Goal: Task Accomplishment & Management: Manage account settings

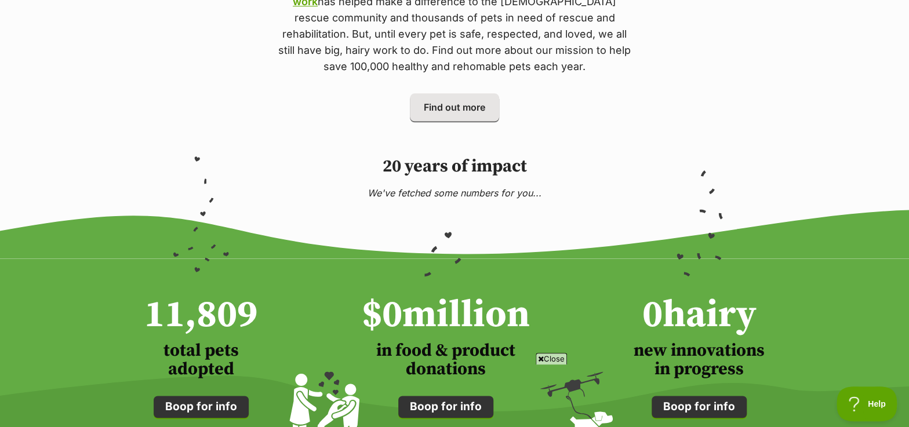
scroll to position [737, 0]
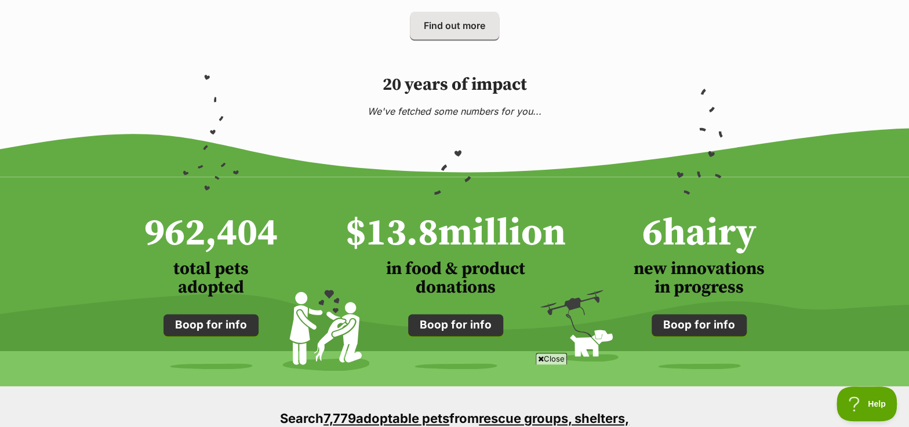
click at [552, 360] on span "Close" at bounding box center [550, 359] width 31 height 12
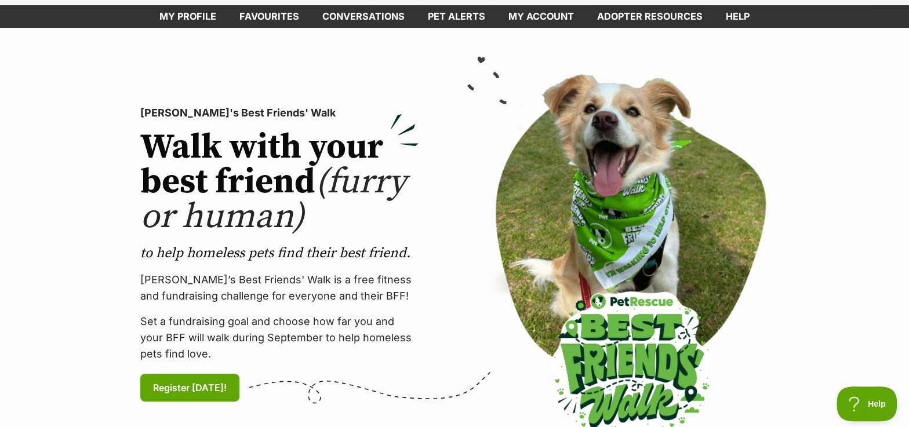
scroll to position [0, 0]
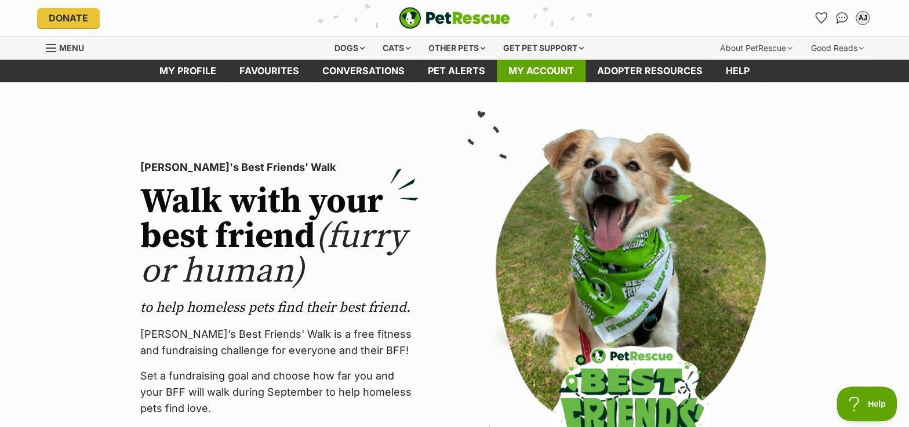
click at [550, 71] on link "My account" at bounding box center [541, 71] width 89 height 23
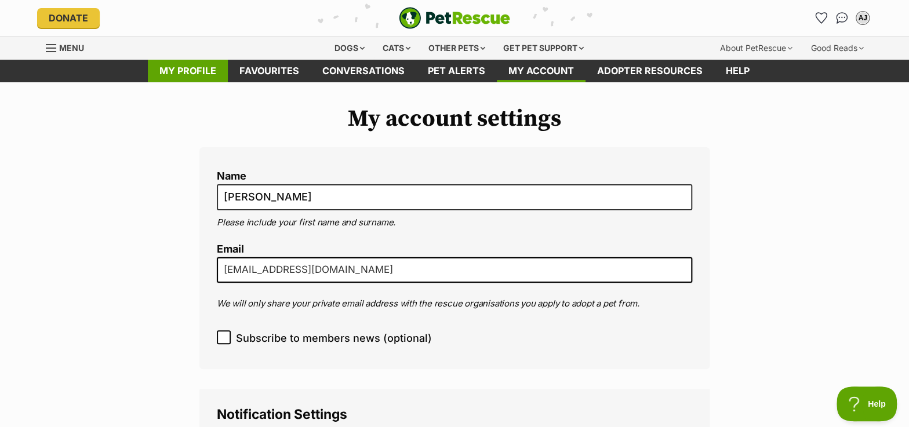
click at [207, 70] on link "My profile" at bounding box center [188, 71] width 80 height 23
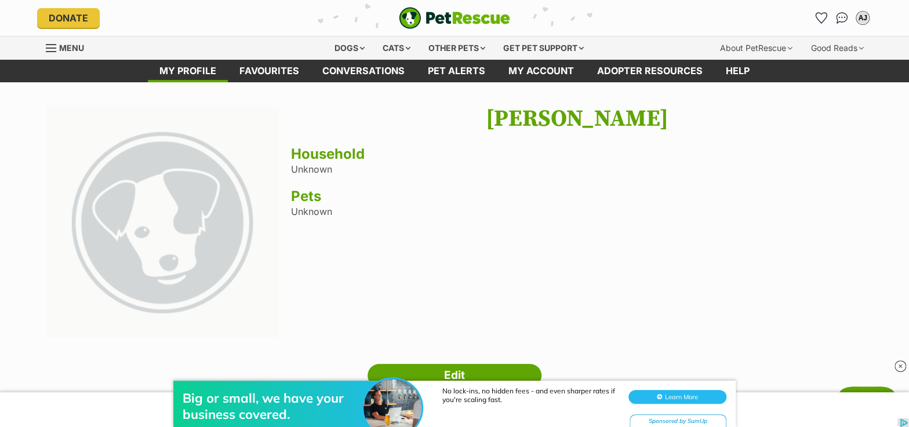
click at [427, 20] on img "PetRescue" at bounding box center [454, 18] width 111 height 22
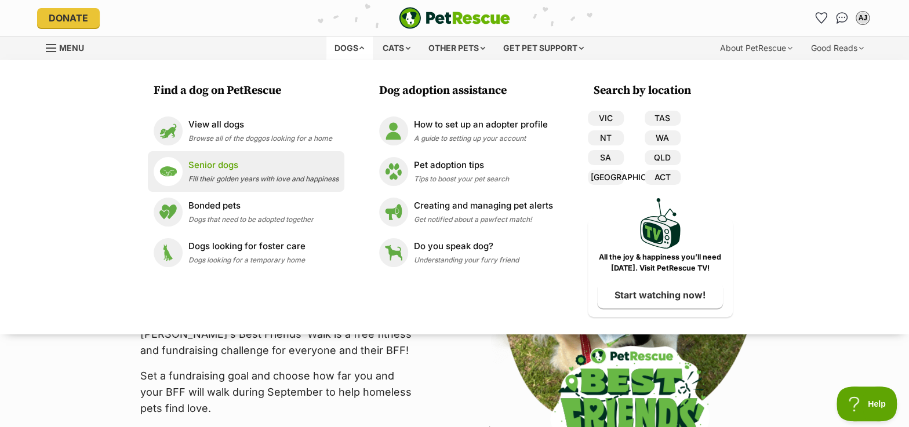
click at [229, 167] on p "Senior dogs" at bounding box center [263, 165] width 150 height 13
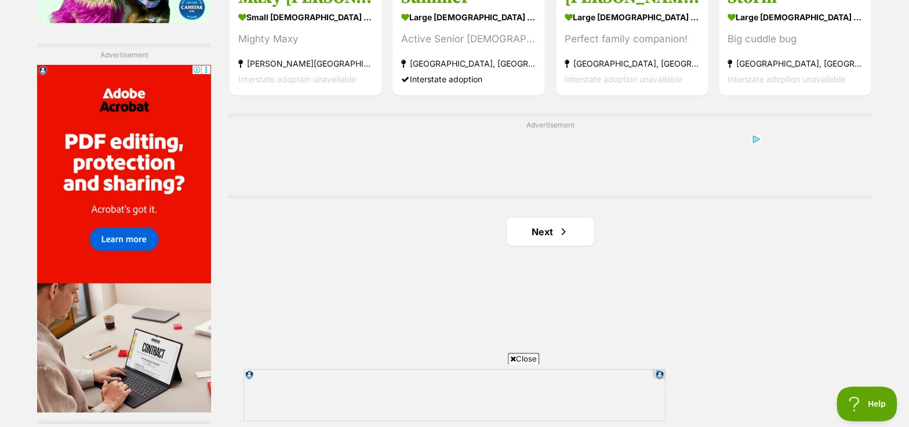
scroll to position [2001, 0]
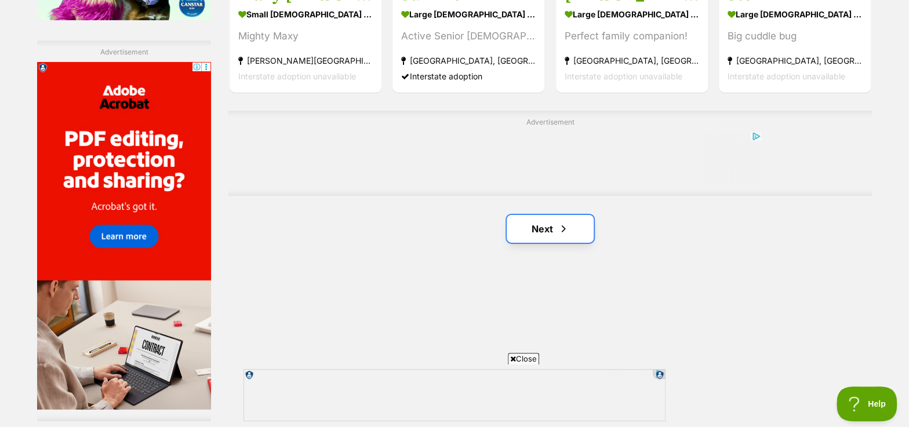
click at [552, 236] on link "Next" at bounding box center [549, 229] width 87 height 28
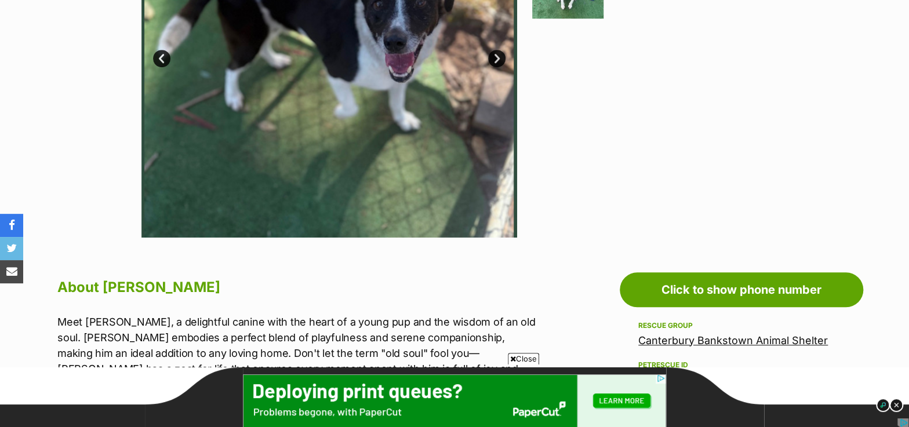
scroll to position [369, 0]
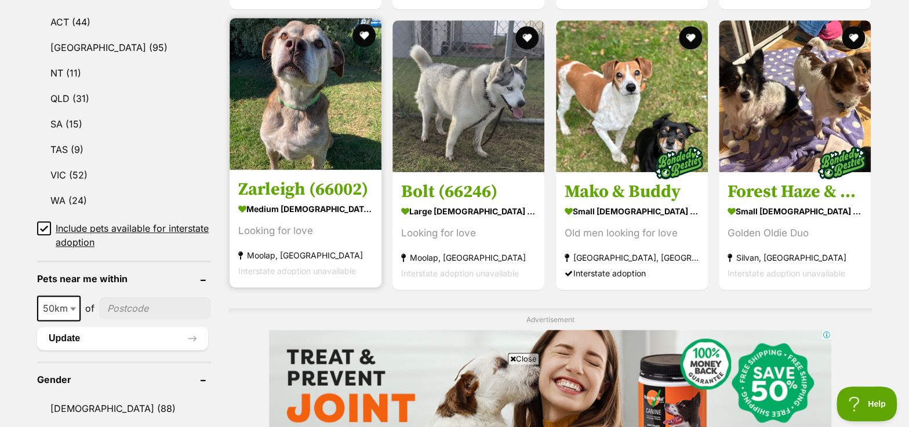
scroll to position [632, 0]
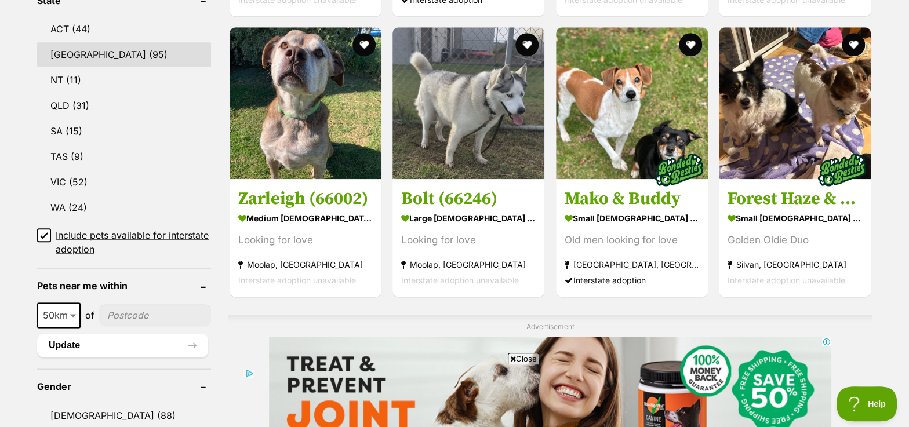
click at [66, 54] on link "[GEOGRAPHIC_DATA] (95)" at bounding box center [124, 54] width 174 height 24
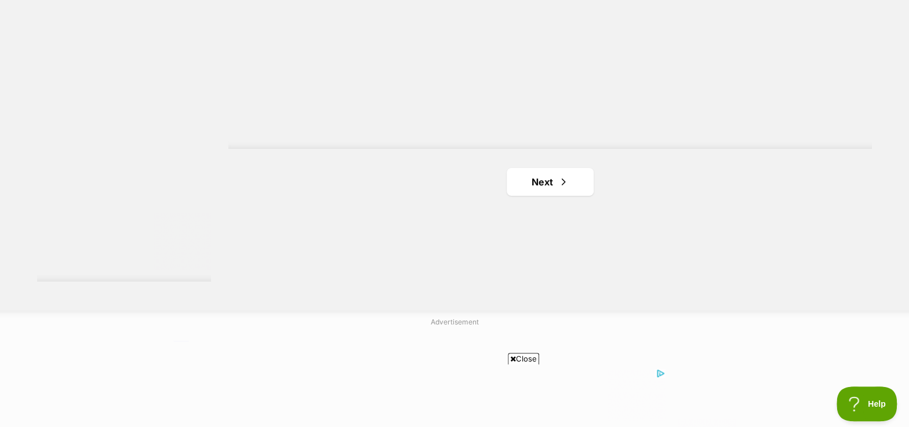
scroll to position [2160, 0]
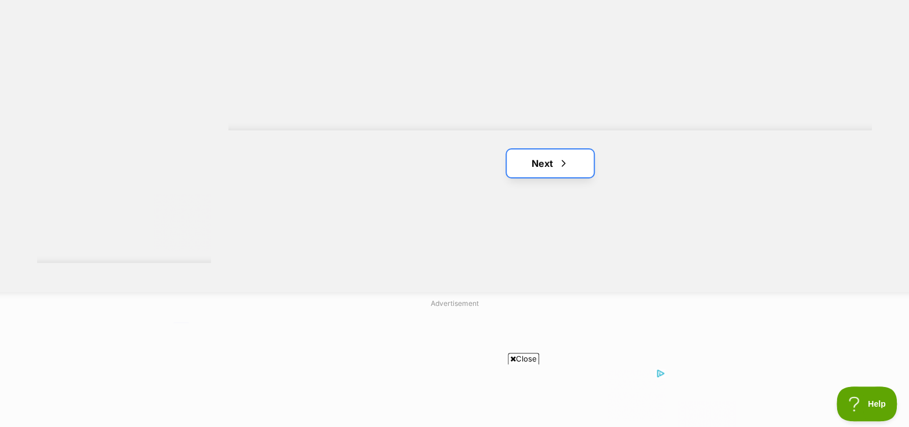
click at [566, 158] on span "Next page" at bounding box center [563, 163] width 12 height 14
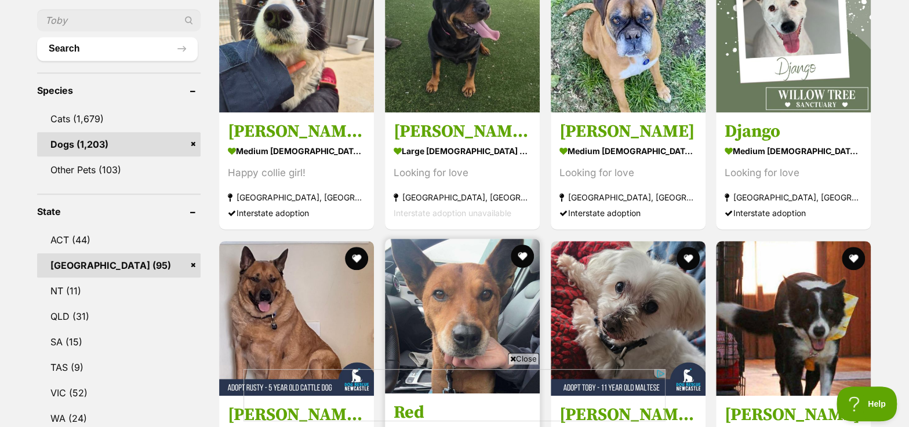
click at [512, 360] on icon at bounding box center [513, 359] width 6 height 8
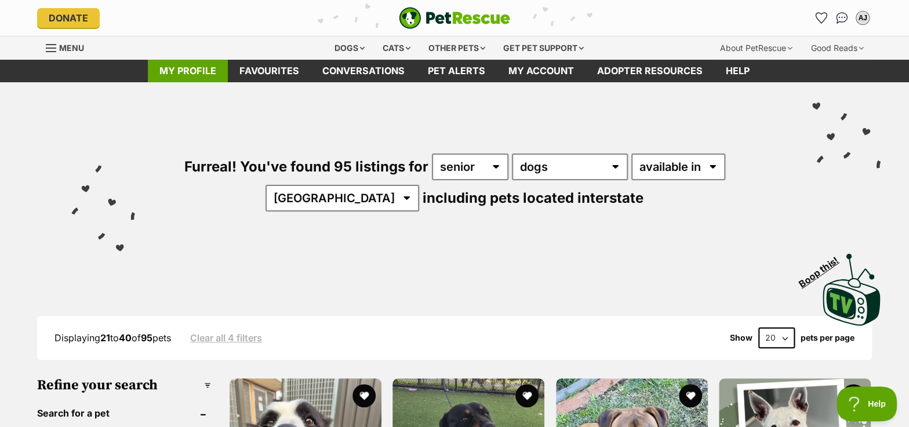
click at [197, 79] on link "My profile" at bounding box center [188, 71] width 80 height 23
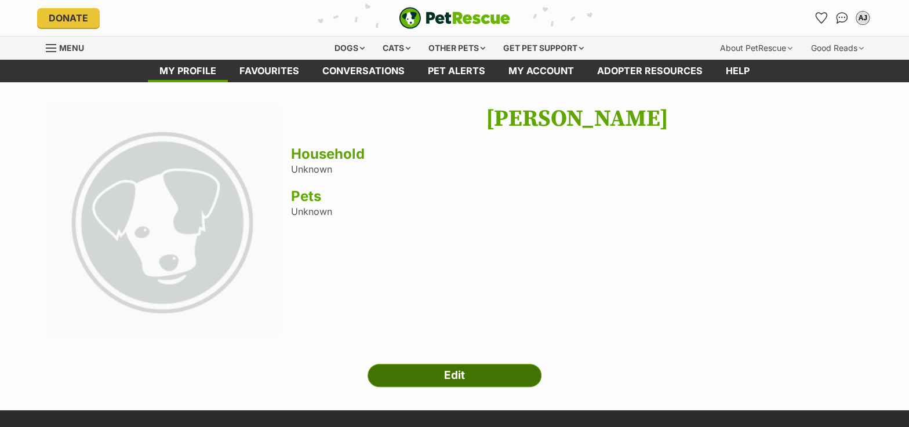
click at [421, 377] on link "Edit" at bounding box center [454, 375] width 174 height 23
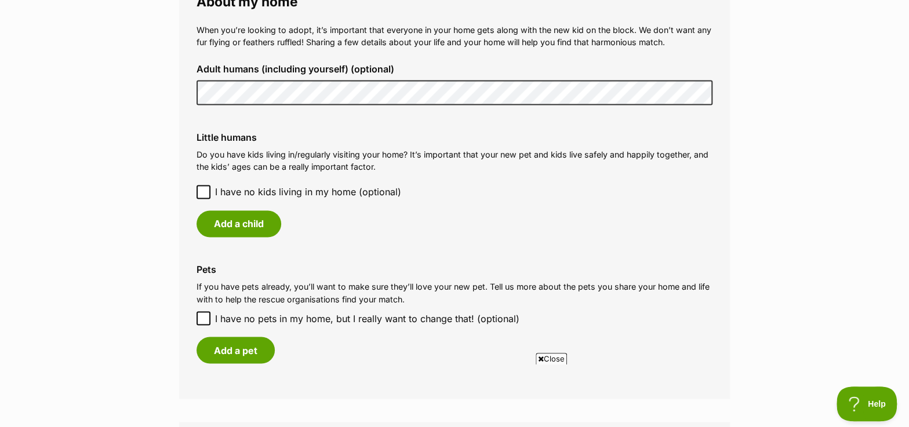
scroll to position [895, 0]
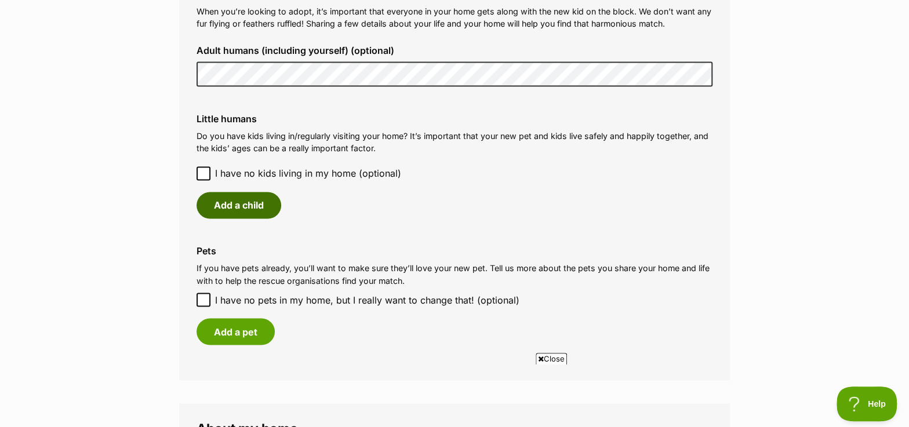
click at [248, 206] on button "Add a child" at bounding box center [238, 205] width 85 height 27
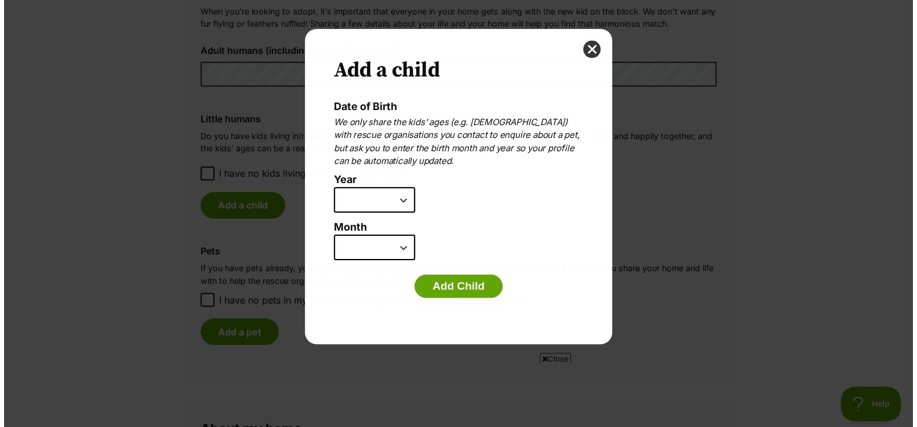
scroll to position [0, 0]
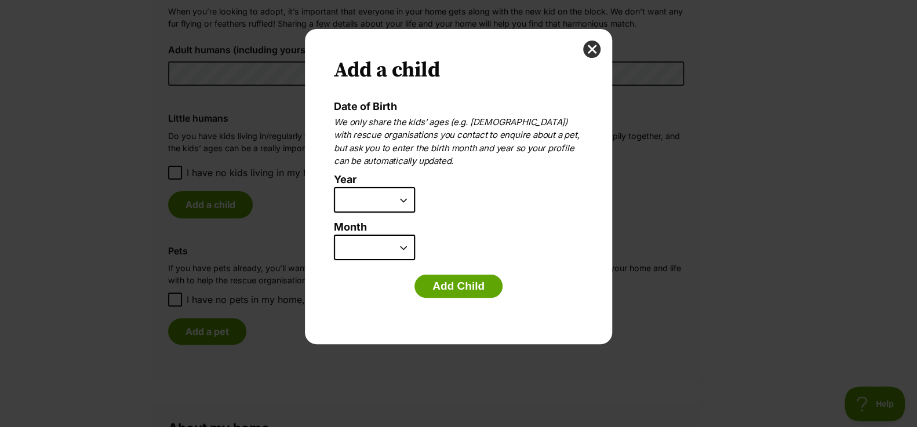
click at [370, 196] on select "2025 2024 2023 2022 2021 2020 2019 2018 2017 2016 2015 2014 2013 2012 2011 2010…" at bounding box center [374, 199] width 81 height 25
select select "2020"
click at [334, 187] on select "2025 2024 2023 2022 2021 2020 2019 2018 2017 2016 2015 2014 2013 2012 2011 2010…" at bounding box center [374, 199] width 81 height 25
click at [391, 241] on select "January February March April May June July August September October November De…" at bounding box center [374, 247] width 81 height 25
select select "3"
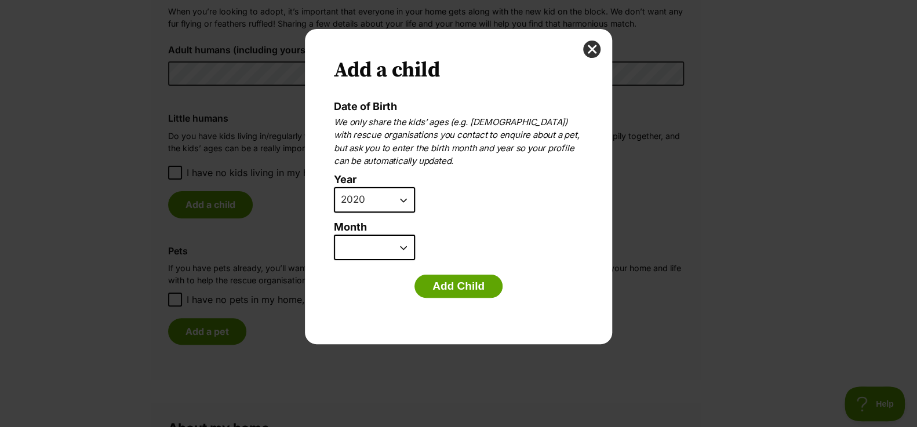
click at [334, 235] on select "January February March April May June July August September October November De…" at bounding box center [374, 247] width 81 height 25
click at [464, 286] on button "Add Child" at bounding box center [458, 286] width 88 height 23
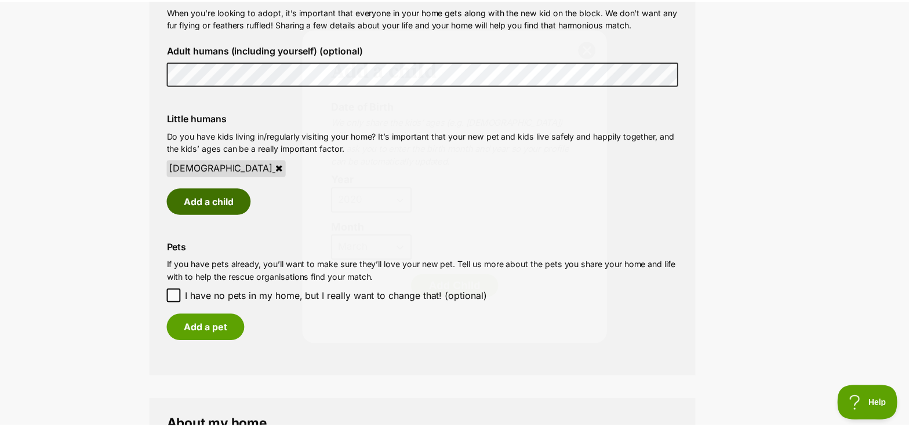
scroll to position [895, 0]
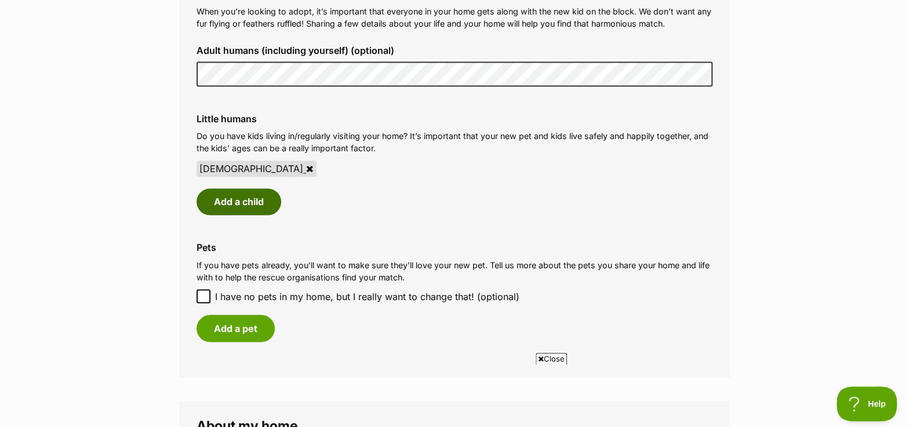
click at [263, 202] on button "Add a child" at bounding box center [238, 201] width 85 height 27
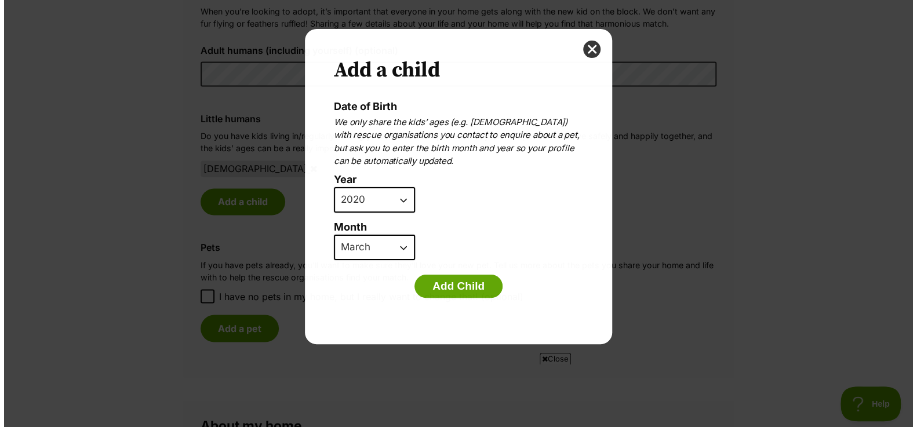
scroll to position [0, 0]
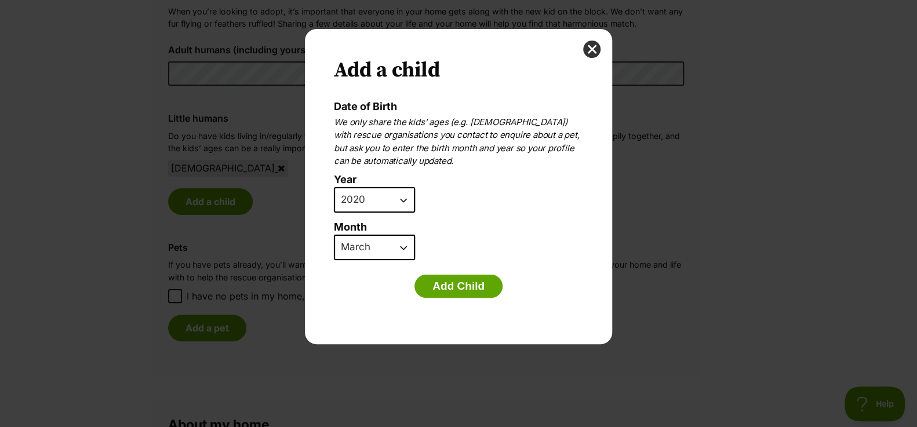
click at [374, 203] on select "2025 2024 2023 2022 2021 2020 2019 2018 2017 2016 2015 2014 2013 2012 2011 2010…" at bounding box center [374, 199] width 81 height 25
select select "2021"
click at [334, 187] on select "2025 2024 2023 2022 2021 2020 2019 2018 2017 2016 2015 2014 2013 2012 2011 2010…" at bounding box center [374, 199] width 81 height 25
click at [369, 249] on select "January February March April May June July August September October November De…" at bounding box center [374, 247] width 81 height 25
select select "8"
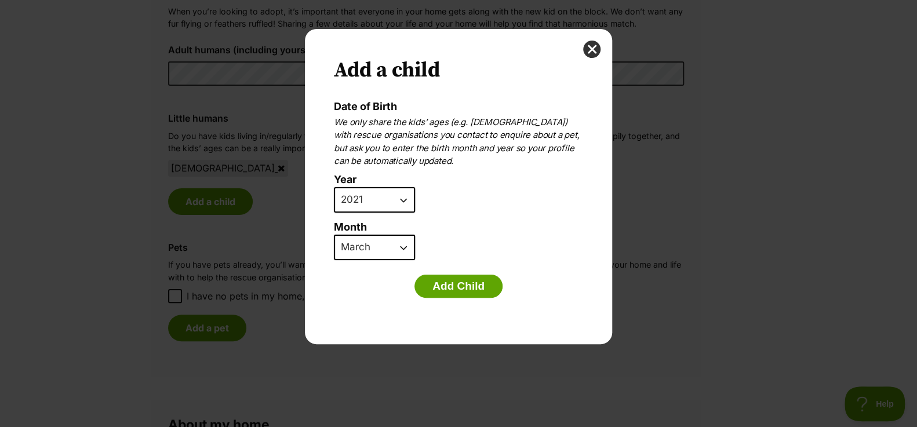
click at [334, 235] on select "January February March April May June July August September October November De…" at bounding box center [374, 247] width 81 height 25
click at [455, 291] on button "Add Child" at bounding box center [458, 286] width 88 height 23
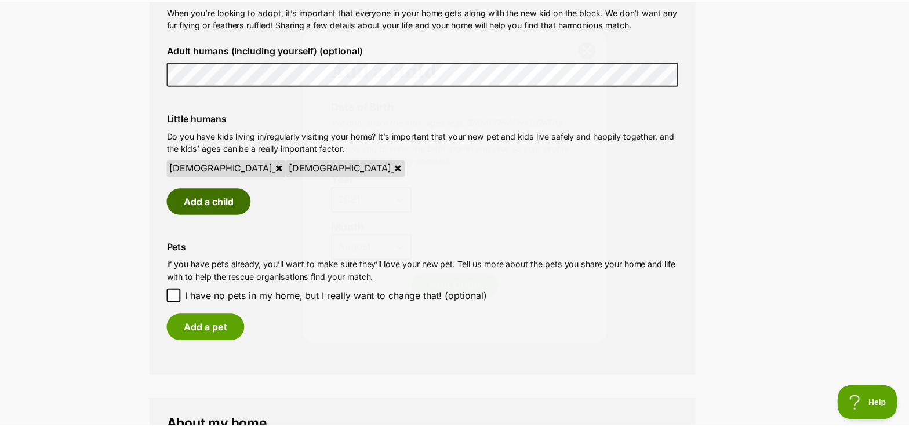
scroll to position [895, 0]
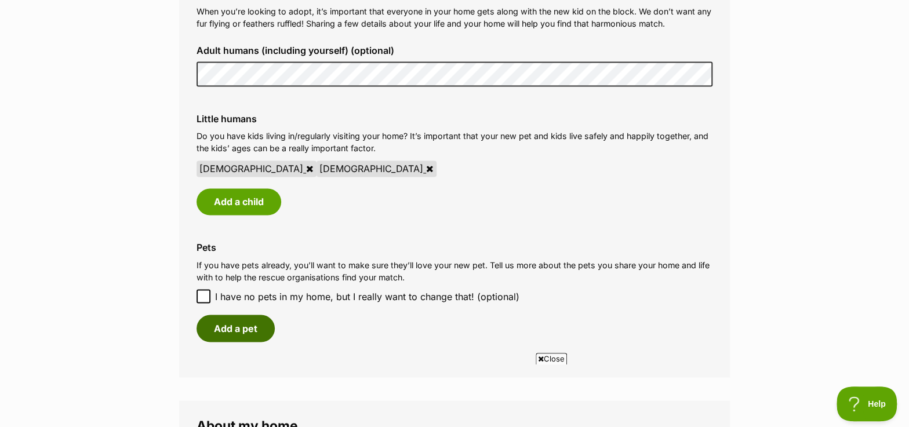
click at [240, 320] on button "Add a pet" at bounding box center [235, 328] width 78 height 27
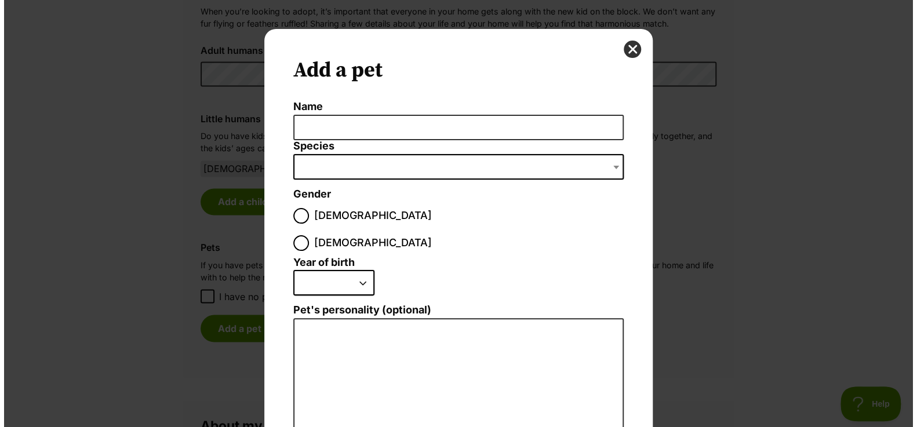
scroll to position [0, 0]
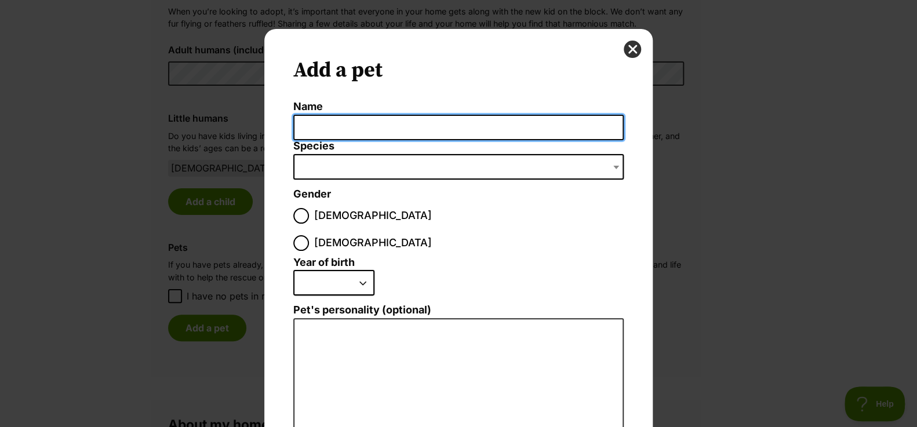
click at [332, 128] on input "Name" at bounding box center [458, 128] width 330 height 26
type input "Gamora"
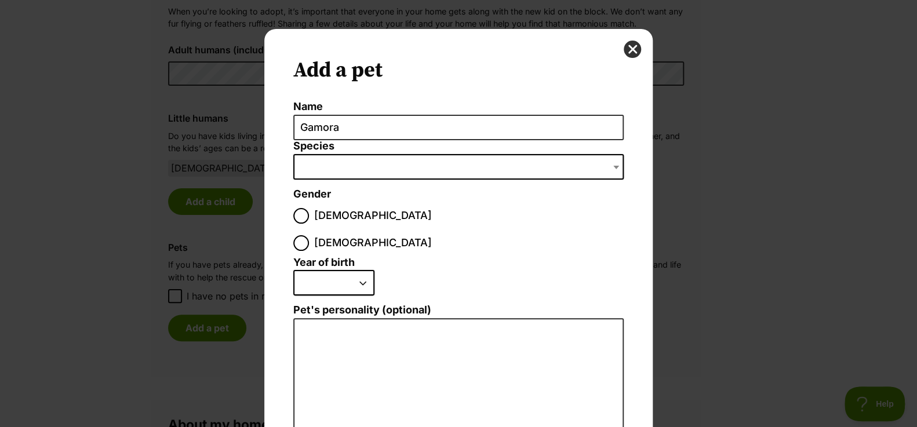
click at [353, 159] on span "Dialog Window - Close (Press escape to close)" at bounding box center [458, 166] width 330 height 25
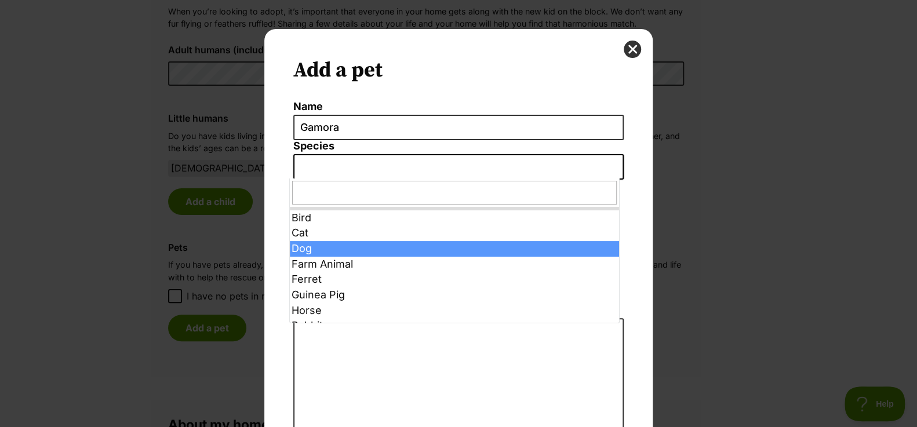
select select "1"
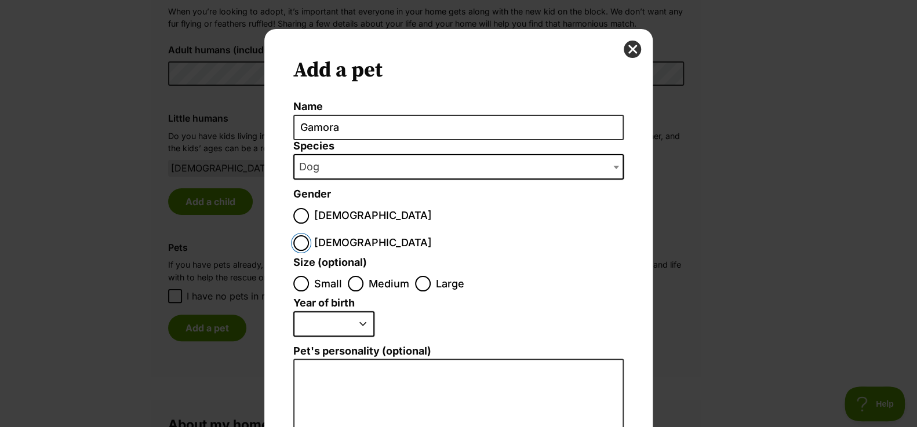
click at [309, 235] on input "Female" at bounding box center [301, 243] width 16 height 16
radio input "true"
click at [298, 276] on input "Small" at bounding box center [301, 284] width 16 height 16
radio input "true"
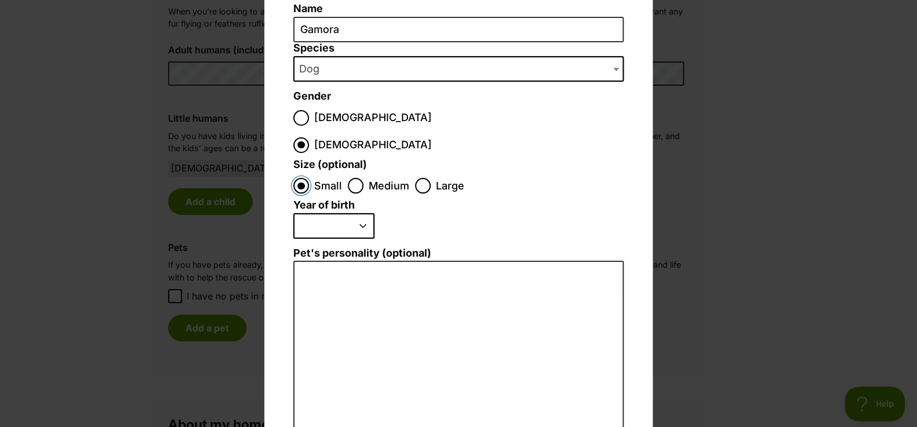
scroll to position [105, 0]
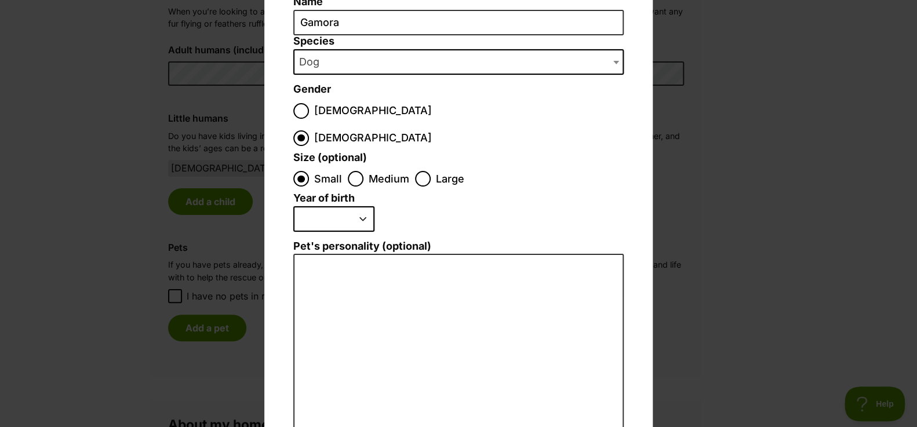
click at [336, 206] on select "2025 2024 2023 2022 2021 2020 2019 2018 2017 2016 2015 2014 2013 2012 2011 2010…" at bounding box center [333, 218] width 81 height 25
select select "2016"
click at [293, 206] on select "2025 2024 2023 2022 2021 2020 2019 2018 2017 2016 2015 2014 2013 2012 2011 2010…" at bounding box center [333, 218] width 81 height 25
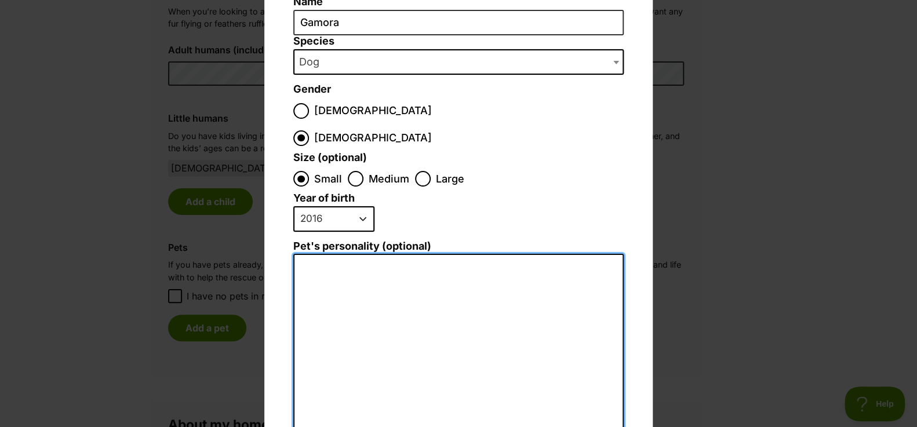
click at [350, 254] on textarea "Pet's personality (optional)" at bounding box center [458, 381] width 330 height 254
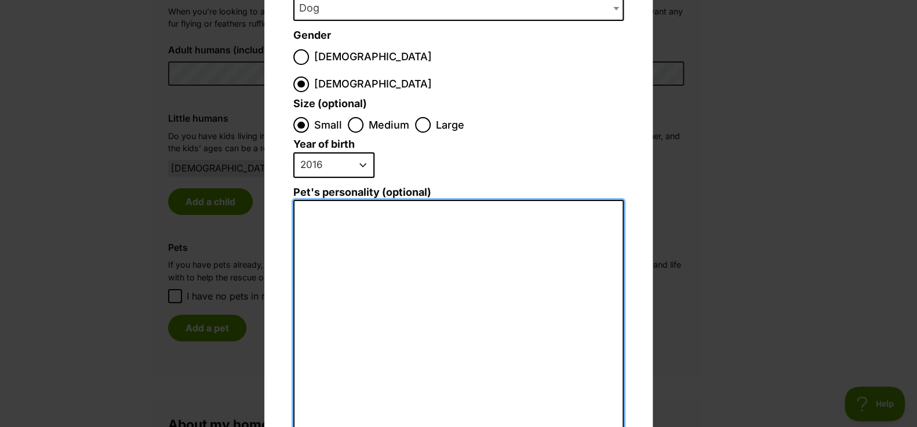
scroll to position [232, 0]
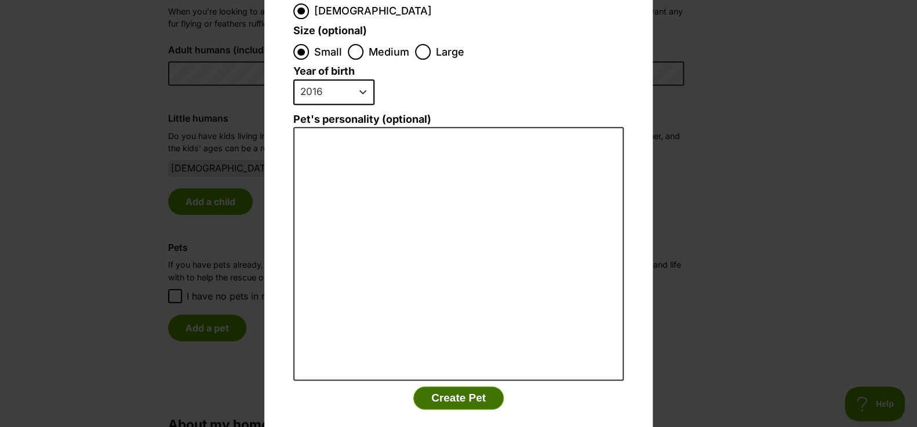
click at [441, 387] on button "Create Pet" at bounding box center [458, 398] width 90 height 23
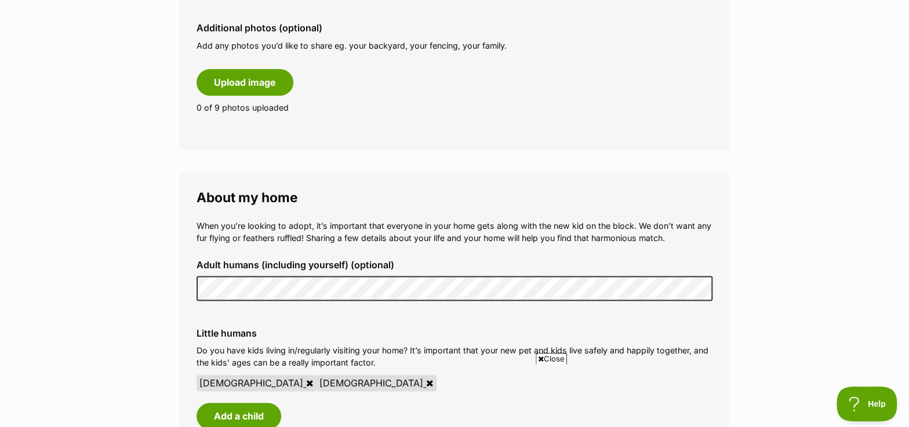
scroll to position [699, 0]
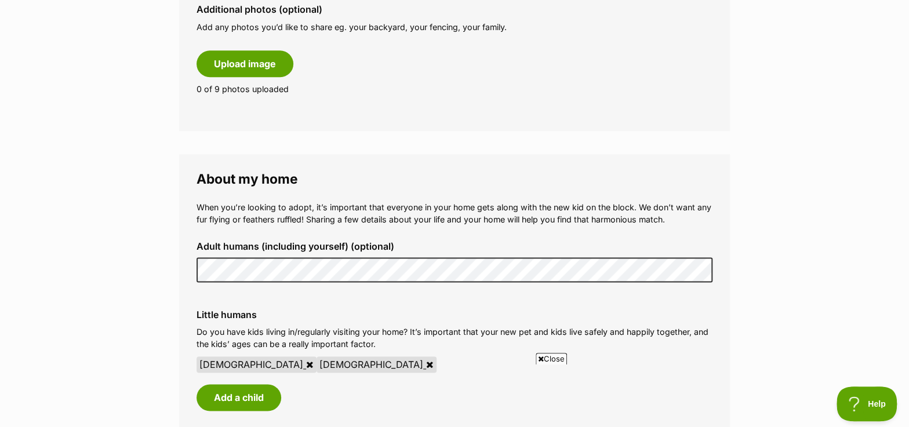
click at [550, 361] on span "Close" at bounding box center [550, 359] width 31 height 12
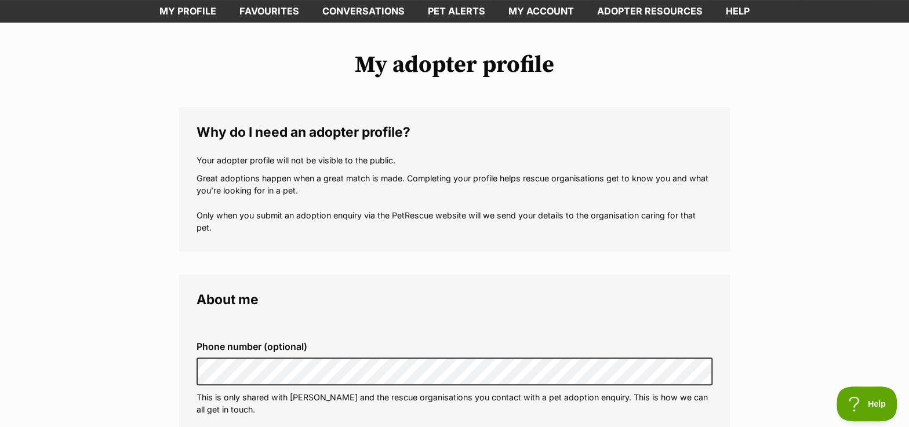
scroll to position [0, 0]
